Goal: Go to known website: Access a specific website the user already knows

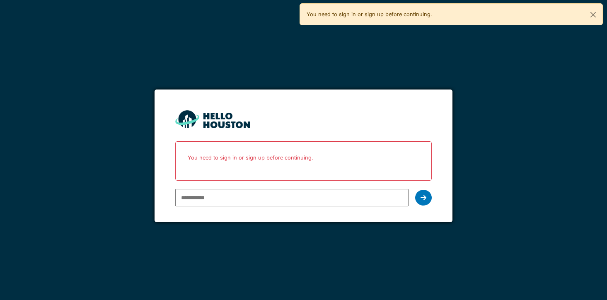
drag, startPoint x: 0, startPoint y: 0, endPoint x: 225, endPoint y: 197, distance: 299.5
click at [225, 197] on input "email" at bounding box center [292, 197] width 234 height 17
type input "**********"
click at [426, 195] on icon at bounding box center [424, 197] width 6 height 7
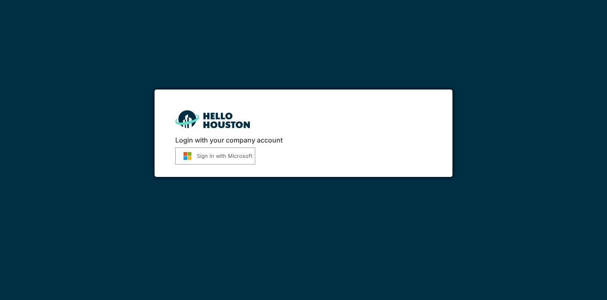
click at [207, 155] on button "Sign in with Microsoft" at bounding box center [215, 156] width 80 height 17
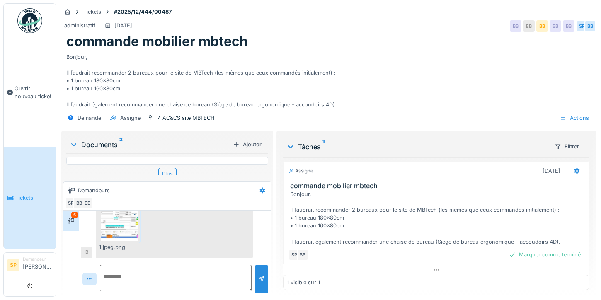
scroll to position [21, 0]
